Goal: Information Seeking & Learning: Learn about a topic

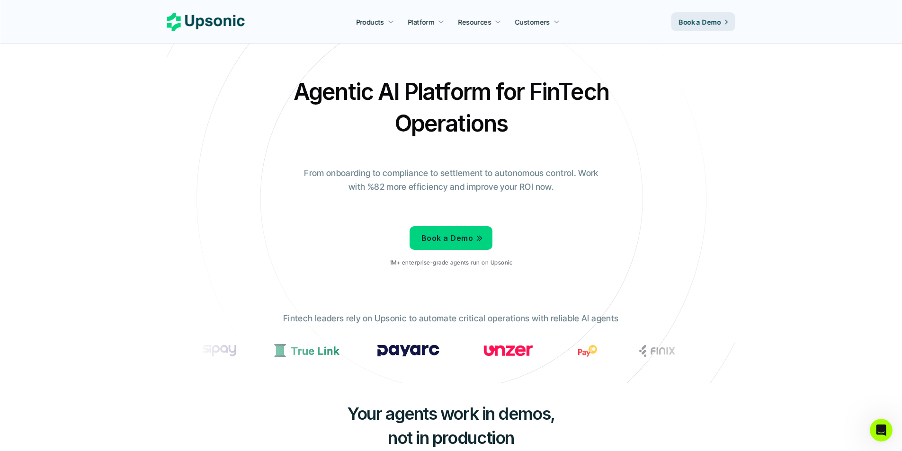
drag, startPoint x: 260, startPoint y: 273, endPoint x: 321, endPoint y: 89, distance: 193.5
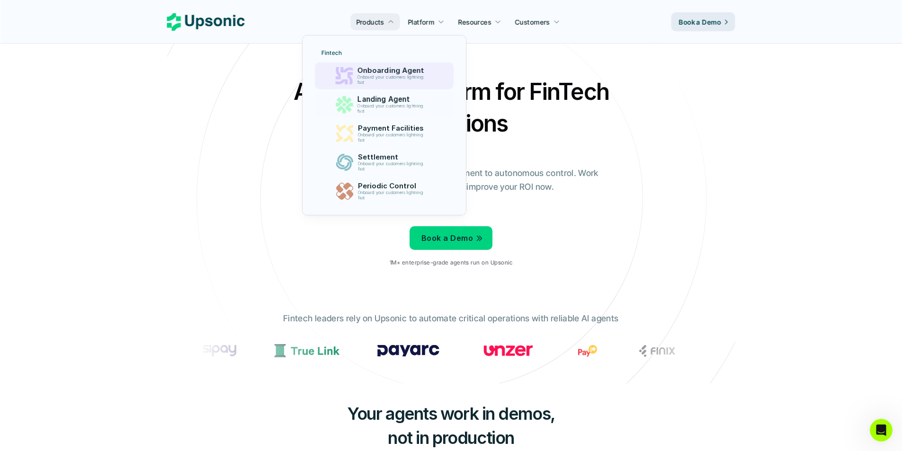
click at [407, 72] on p "Onboarding Agent" at bounding box center [392, 70] width 71 height 9
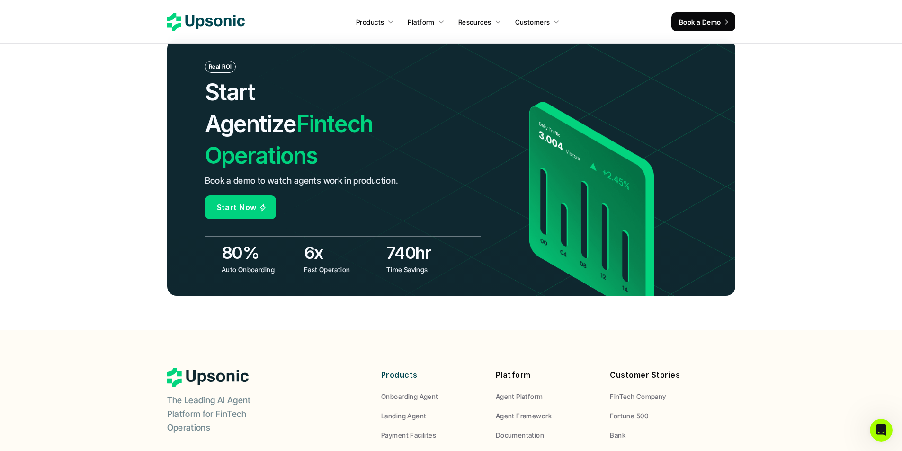
scroll to position [3709, 0]
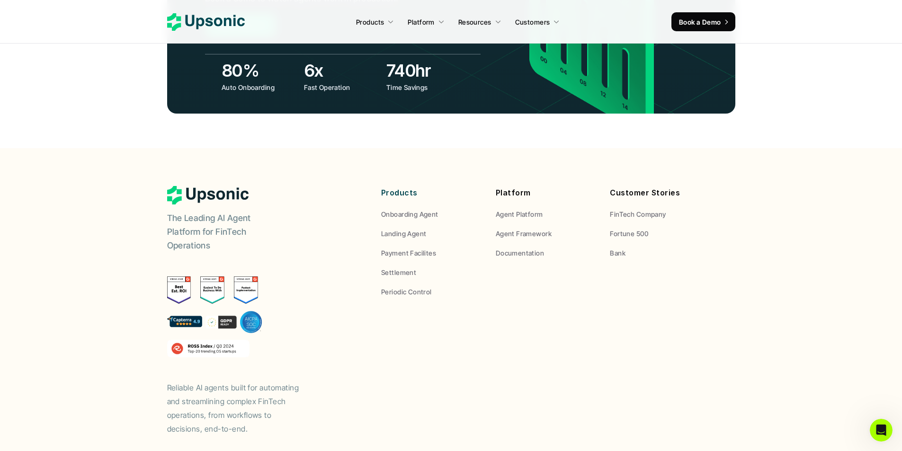
drag, startPoint x: 380, startPoint y: 144, endPoint x: 382, endPoint y: 396, distance: 251.4
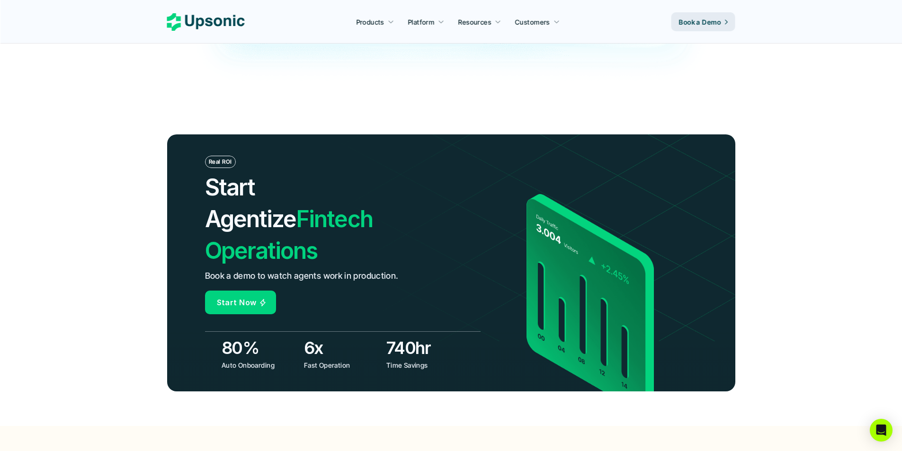
scroll to position [3497, 0]
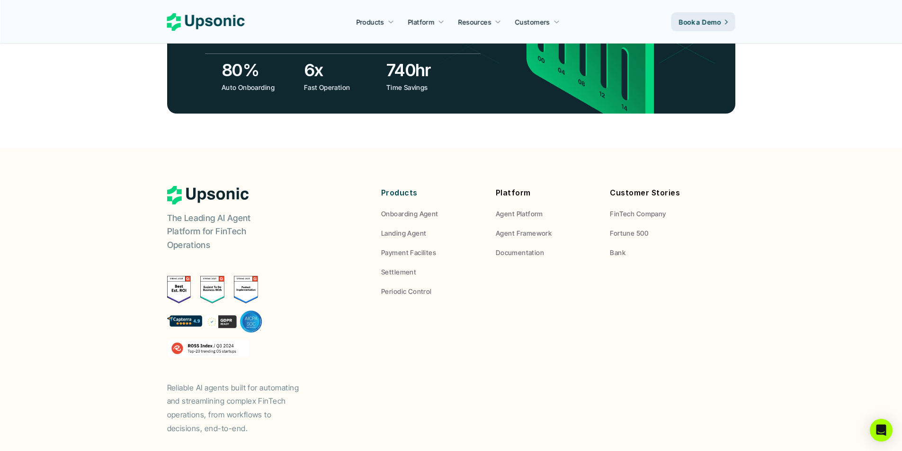
click at [521, 228] on p "Agent Framework" at bounding box center [524, 233] width 56 height 10
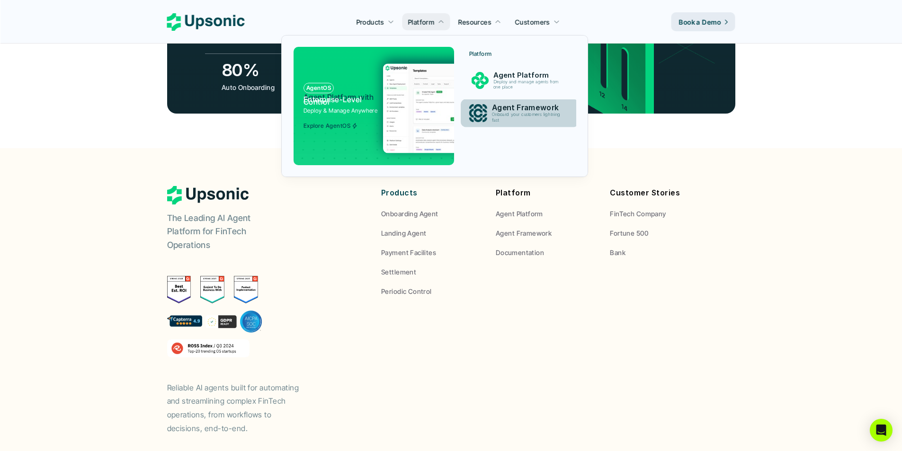
click at [495, 110] on p "Agent Framework" at bounding box center [528, 107] width 73 height 9
click at [500, 114] on p "Onboard your customers lightning fast" at bounding box center [527, 117] width 71 height 10
click at [507, 73] on p "Agent Platform" at bounding box center [528, 75] width 70 height 9
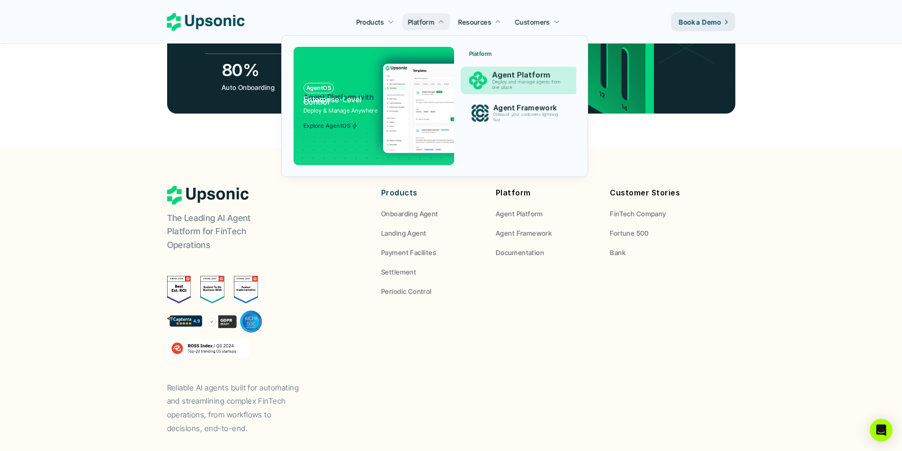
click at [495, 75] on p "Agent Platform" at bounding box center [528, 75] width 73 height 9
